Goal: Contribute content: Add original content to the website for others to see

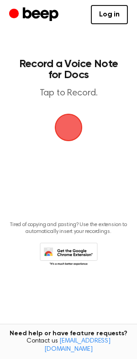
click at [67, 128] on span "button" at bounding box center [69, 128] width 30 height 30
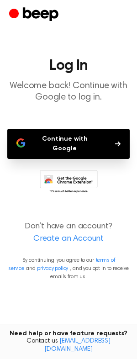
click at [78, 133] on button "Continue with Google" at bounding box center [68, 144] width 122 height 30
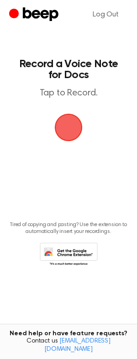
click at [72, 134] on span "button" at bounding box center [68, 127] width 38 height 38
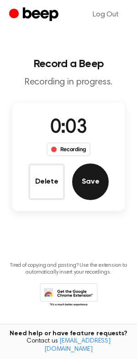
click at [96, 186] on button "Save" at bounding box center [90, 181] width 37 height 37
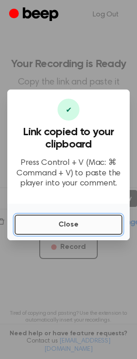
click at [57, 228] on button "Close" at bounding box center [69, 225] width 108 height 20
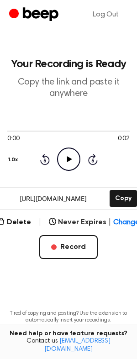
click at [71, 160] on icon "Play Audio" at bounding box center [68, 158] width 23 height 23
click at [71, 160] on icon "Pause Audio" at bounding box center [68, 158] width 23 height 23
click at [71, 160] on icon "Play Audio" at bounding box center [68, 158] width 23 height 23
click at [128, 194] on button "Copy" at bounding box center [123, 198] width 27 height 17
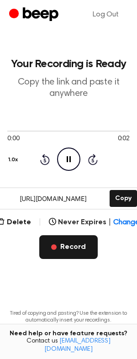
click at [72, 253] on button "Record" at bounding box center [68, 247] width 58 height 24
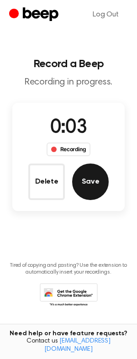
click at [93, 182] on button "Save" at bounding box center [90, 181] width 37 height 37
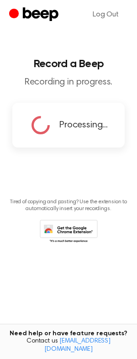
click at [46, 125] on icon at bounding box center [41, 125] width 32 height 32
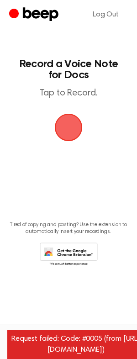
click at [65, 136] on span "button" at bounding box center [69, 128] width 30 height 30
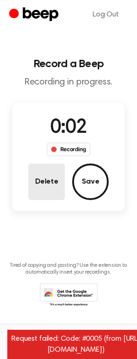
click at [42, 176] on button "Delete" at bounding box center [46, 181] width 37 height 37
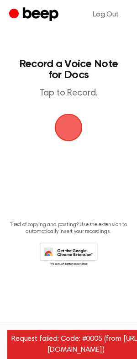
click at [70, 130] on span "button" at bounding box center [68, 127] width 35 height 35
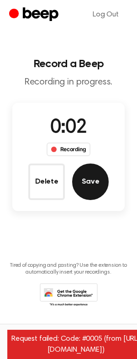
click at [83, 184] on button "Save" at bounding box center [90, 181] width 37 height 37
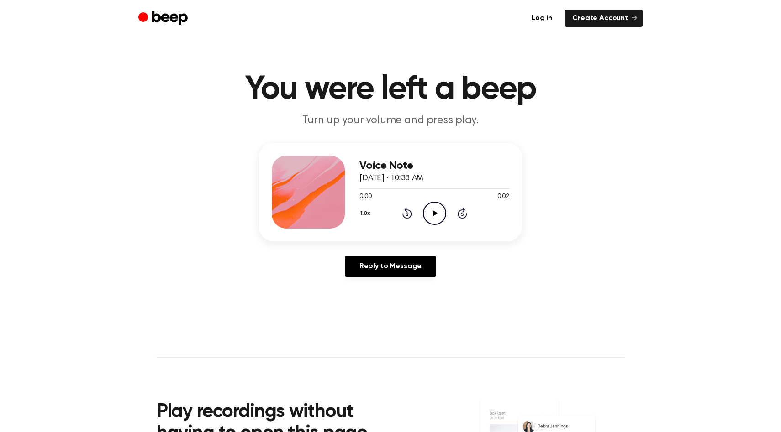
click at [435, 205] on icon "Play Audio" at bounding box center [434, 213] width 23 height 23
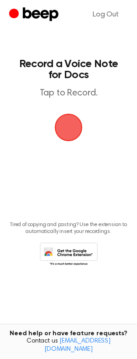
click at [69, 135] on span "button" at bounding box center [68, 127] width 31 height 31
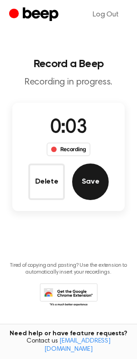
click at [89, 177] on button "Save" at bounding box center [90, 181] width 37 height 37
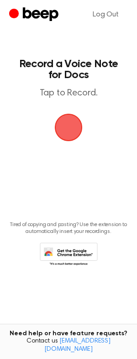
click at [74, 133] on span "button" at bounding box center [68, 127] width 51 height 51
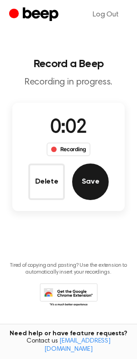
click at [86, 180] on button "Save" at bounding box center [90, 181] width 37 height 37
